Goal: Navigation & Orientation: Find specific page/section

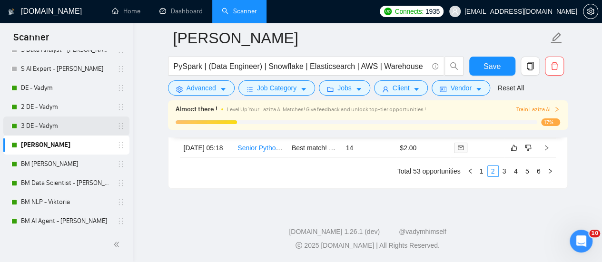
scroll to position [3339, 0]
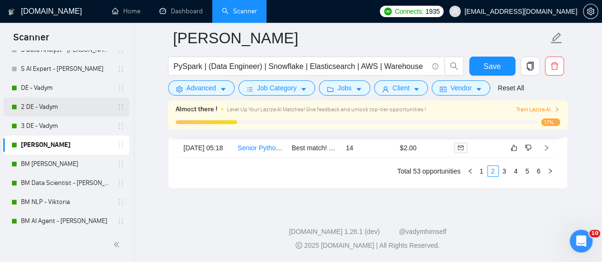
click at [44, 101] on link "2 DE - Vadym" at bounding box center [66, 107] width 90 height 19
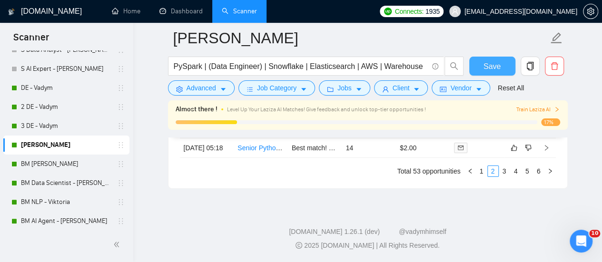
click at [486, 62] on span "Save" at bounding box center [492, 66] width 17 height 12
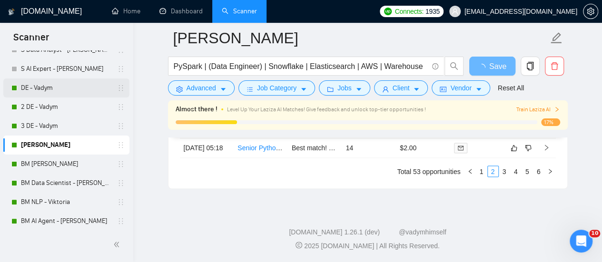
click at [50, 89] on link "DE - Vadym" at bounding box center [66, 88] width 90 height 19
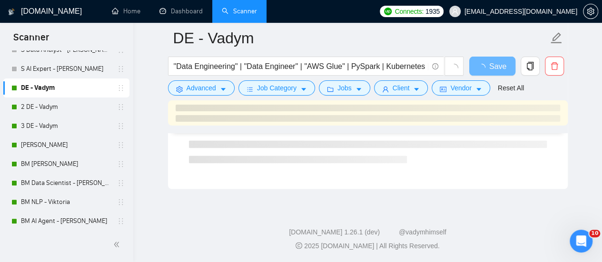
scroll to position [676, 0]
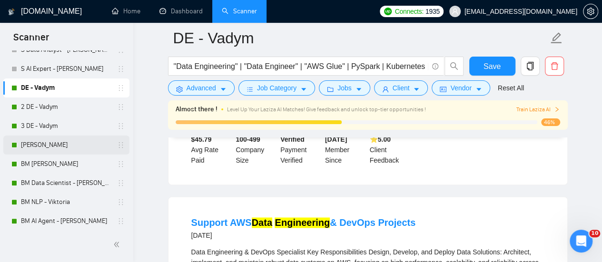
click at [54, 146] on link "[PERSON_NAME]" at bounding box center [66, 145] width 90 height 19
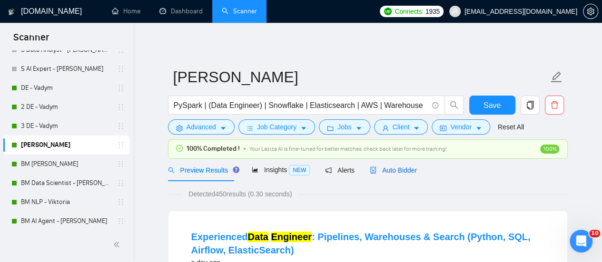
click at [389, 167] on span "Auto Bidder" at bounding box center [393, 171] width 47 height 8
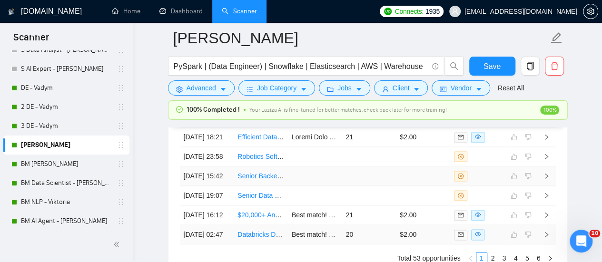
scroll to position [2582, 0]
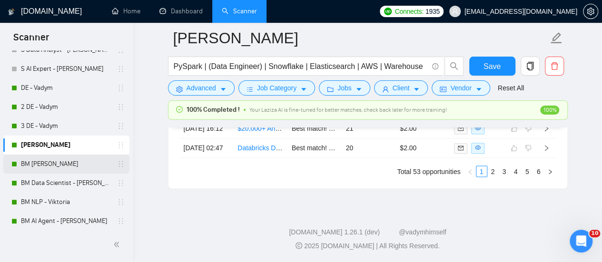
click at [51, 163] on link "BM [PERSON_NAME]" at bounding box center [66, 164] width 90 height 19
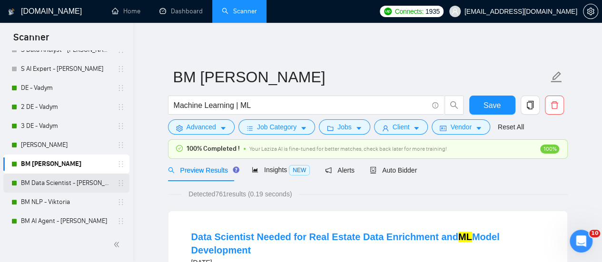
click at [68, 182] on link "BM Data Scientist - [PERSON_NAME]" at bounding box center [66, 183] width 90 height 19
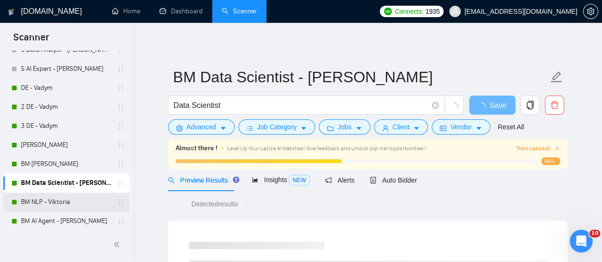
click at [67, 195] on link "BM NLP - Viktoria" at bounding box center [66, 202] width 90 height 19
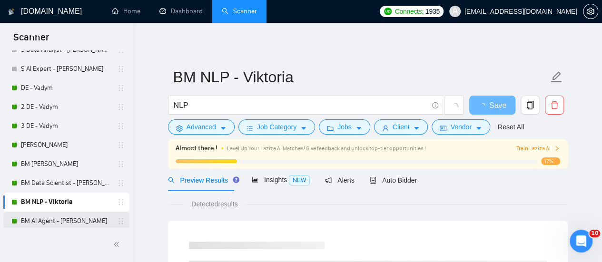
click at [57, 219] on link "BM AI Agent - [PERSON_NAME]" at bounding box center [66, 221] width 90 height 19
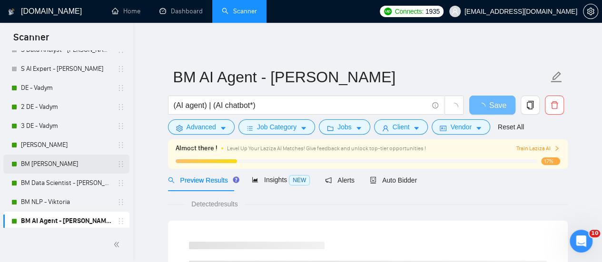
click at [53, 168] on link "BM [PERSON_NAME]" at bounding box center [66, 164] width 90 height 19
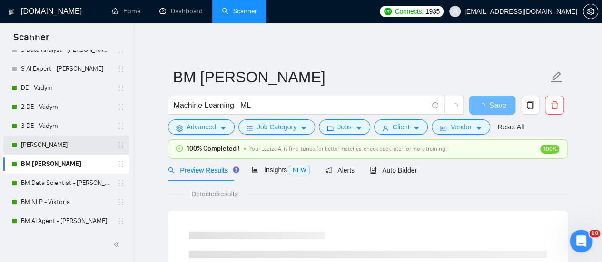
click at [58, 144] on link "[PERSON_NAME]" at bounding box center [66, 145] width 90 height 19
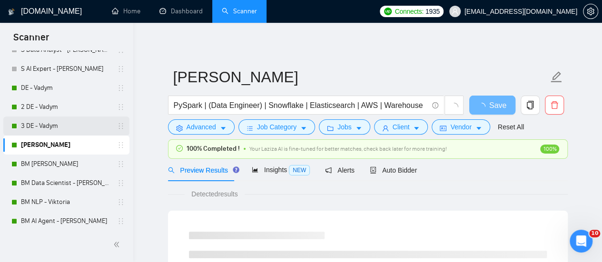
click at [56, 124] on link "3 DE - Vadym" at bounding box center [66, 126] width 90 height 19
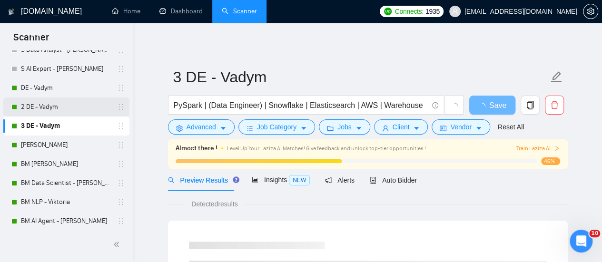
click at [61, 113] on link "2 DE - Vadym" at bounding box center [66, 107] width 90 height 19
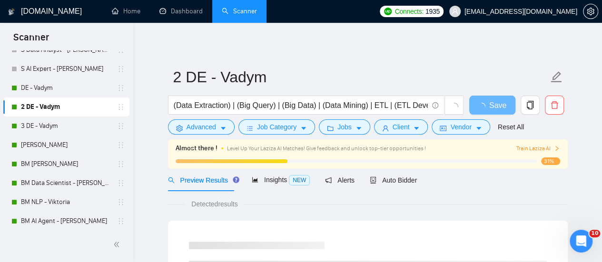
click at [50, 99] on link "2 DE - Vadym" at bounding box center [66, 107] width 90 height 19
click at [51, 90] on link "DE - Vadym" at bounding box center [66, 88] width 90 height 19
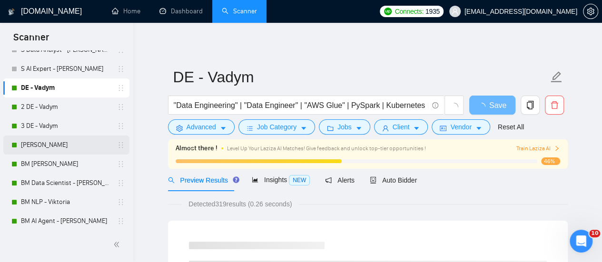
click at [33, 150] on link "[PERSON_NAME]" at bounding box center [66, 145] width 90 height 19
